Goal: Manage account settings

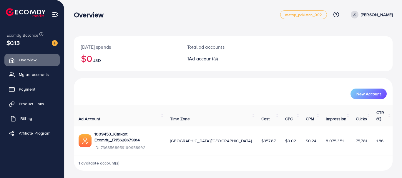
click at [26, 116] on span "Billing" at bounding box center [26, 119] width 12 height 6
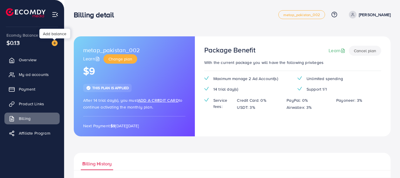
click at [57, 44] on img at bounding box center [55, 43] width 6 height 6
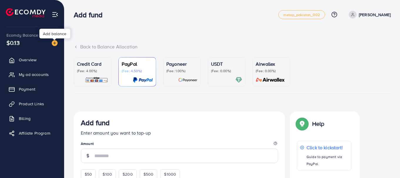
click at [53, 43] on img at bounding box center [55, 43] width 6 height 6
click at [83, 66] on p "Credit Card" at bounding box center [92, 64] width 31 height 7
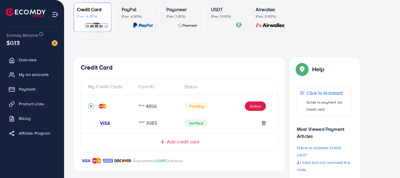
scroll to position [57, 0]
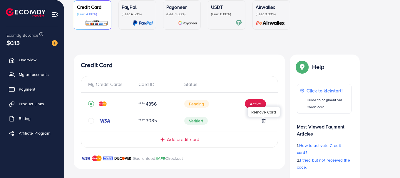
click at [263, 121] on line at bounding box center [263, 121] width 0 height 1
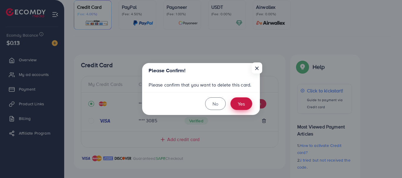
click at [238, 101] on button "Yes" at bounding box center [241, 104] width 22 height 13
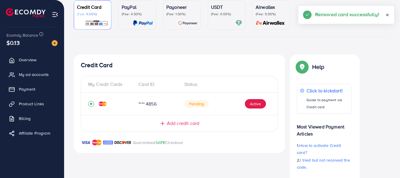
click at [238, 101] on div "Pending Active" at bounding box center [225, 103] width 82 height 9
click at [264, 103] on button "Active" at bounding box center [255, 103] width 21 height 9
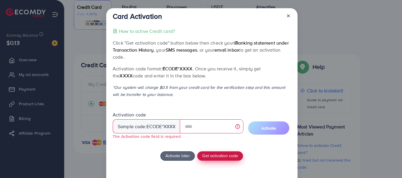
click at [211, 157] on span "Get activation code" at bounding box center [220, 156] width 36 height 6
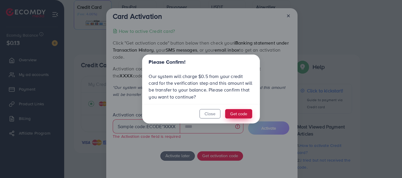
click at [244, 113] on button "Get code" at bounding box center [238, 113] width 27 height 9
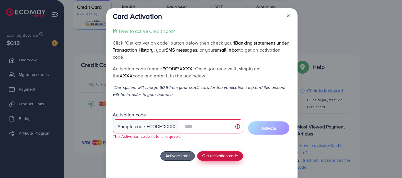
click at [217, 157] on span "Get activation code" at bounding box center [220, 156] width 36 height 6
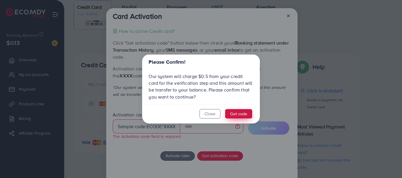
click at [235, 111] on button "Get code" at bounding box center [238, 113] width 27 height 9
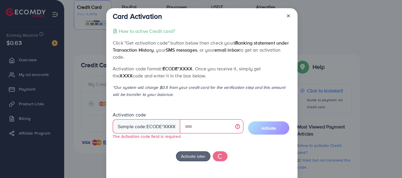
click at [287, 14] on icon at bounding box center [288, 16] width 5 height 5
